Goal: Information Seeking & Learning: Compare options

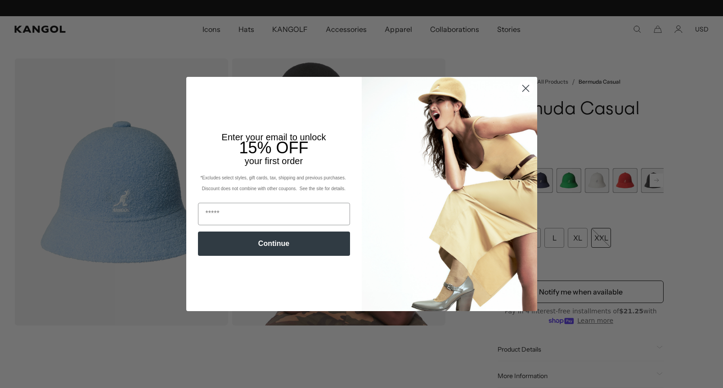
scroll to position [0, 185]
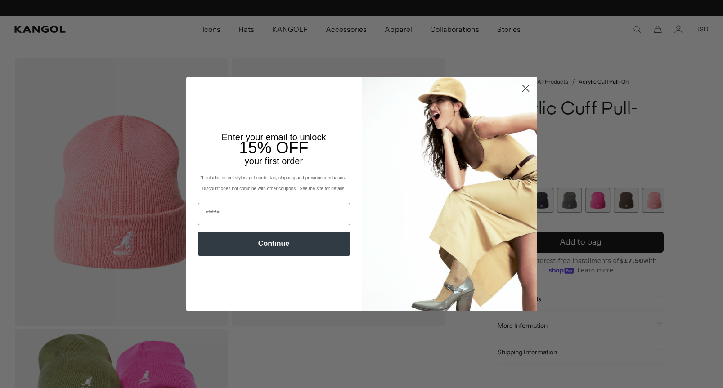
scroll to position [0, 185]
